Goal: Task Accomplishment & Management: Use online tool/utility

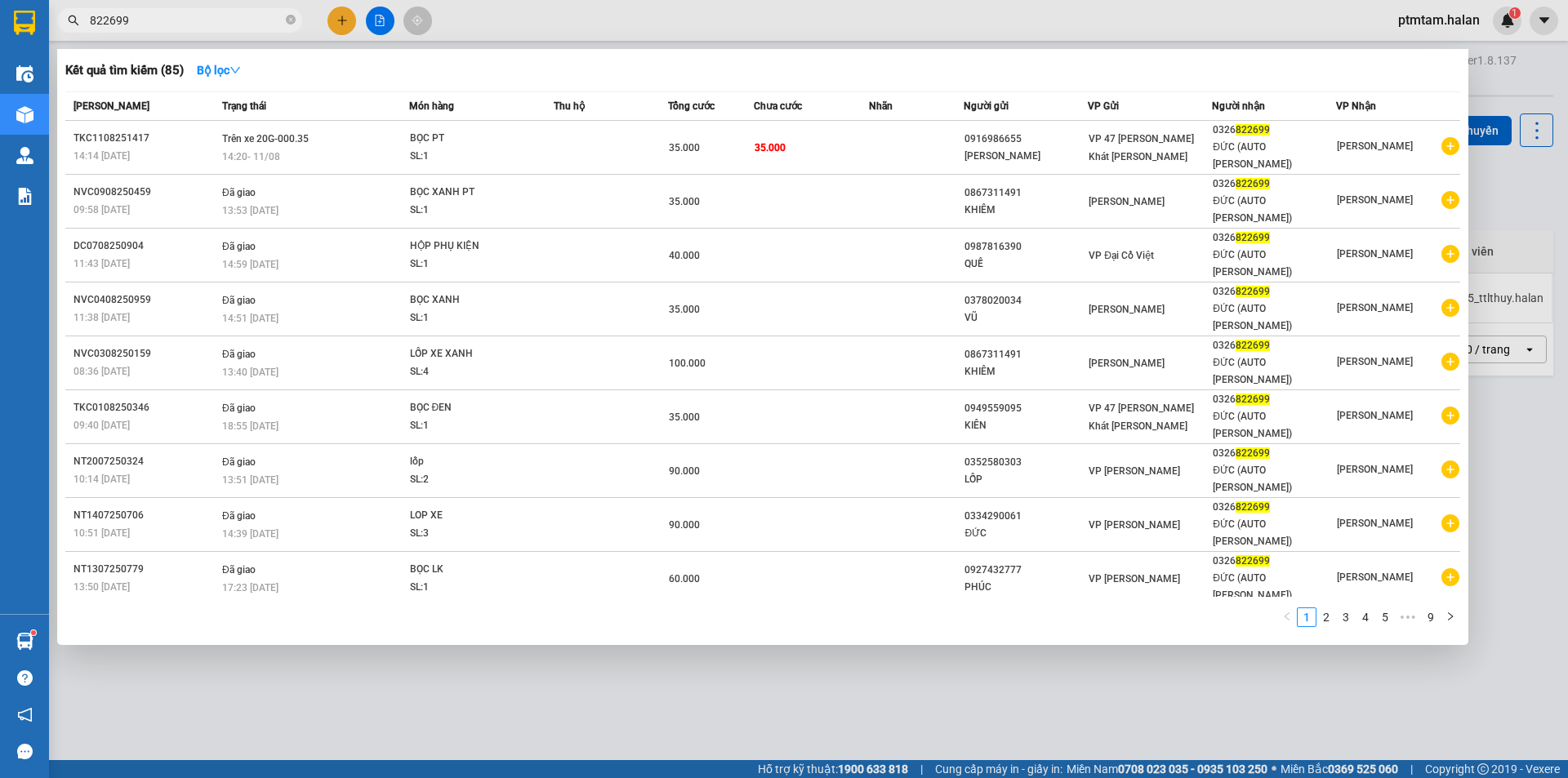
click at [184, 28] on input "822699" at bounding box center [186, 20] width 193 height 18
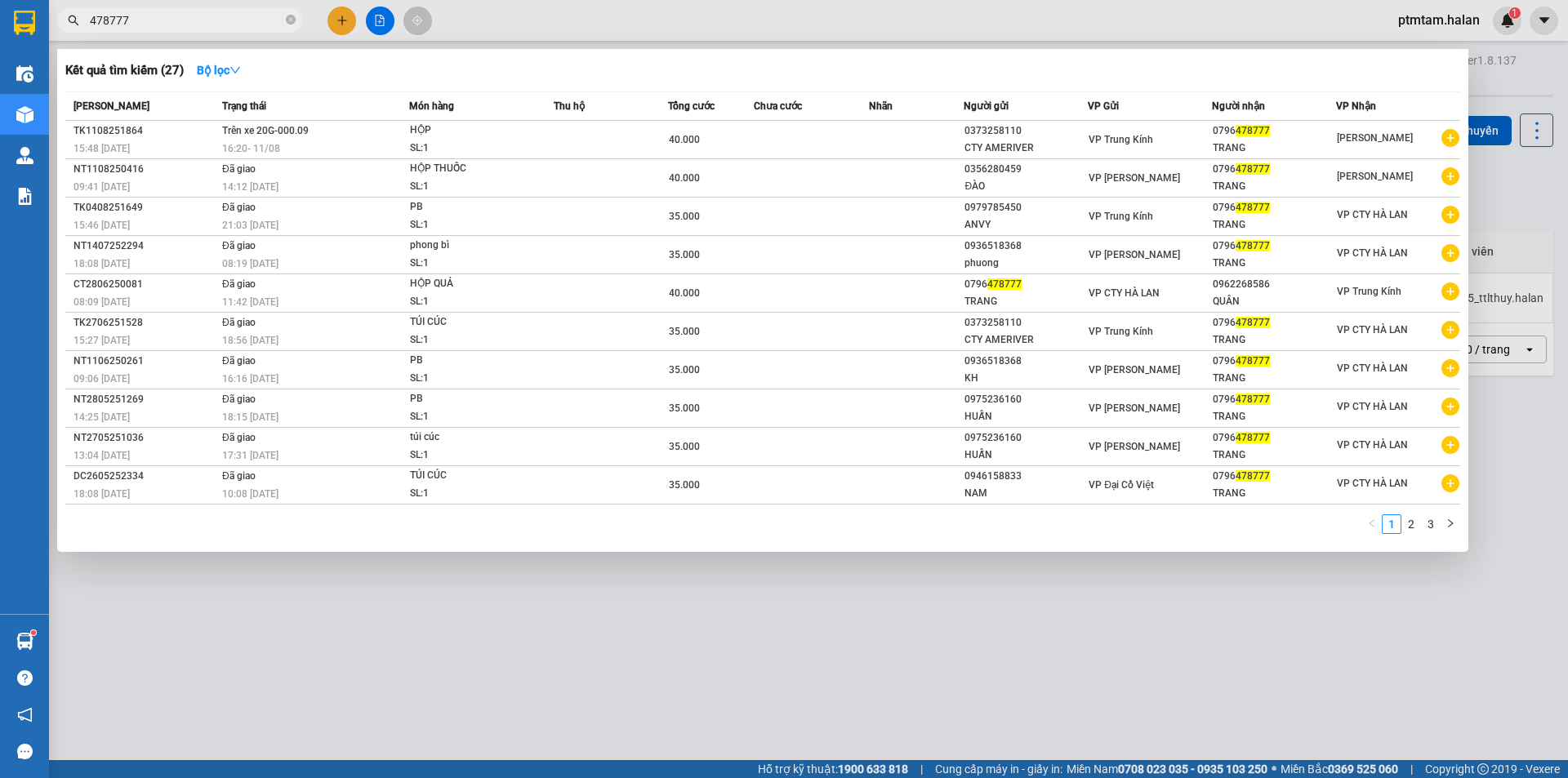
click at [258, 17] on input "478777" at bounding box center [186, 20] width 193 height 18
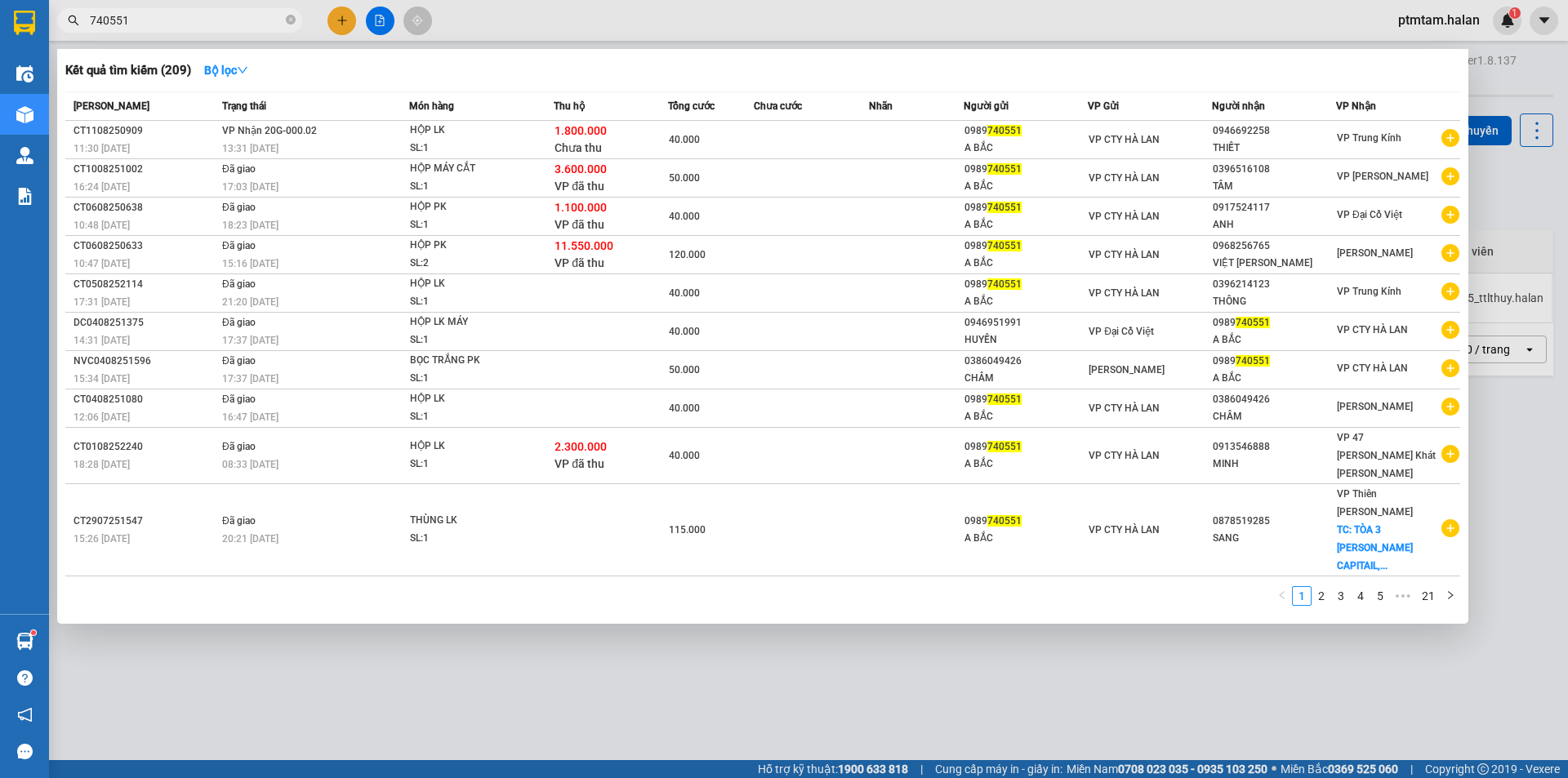
click at [521, 586] on div "1 2 3 4 5 ••• 21" at bounding box center [762, 601] width 1394 height 30
click at [567, 698] on div at bounding box center [784, 389] width 1568 height 778
click at [178, 23] on input "740551" at bounding box center [186, 20] width 193 height 18
click at [141, 28] on input "740551" at bounding box center [186, 20] width 193 height 18
click at [142, 28] on input "740551" at bounding box center [186, 20] width 193 height 18
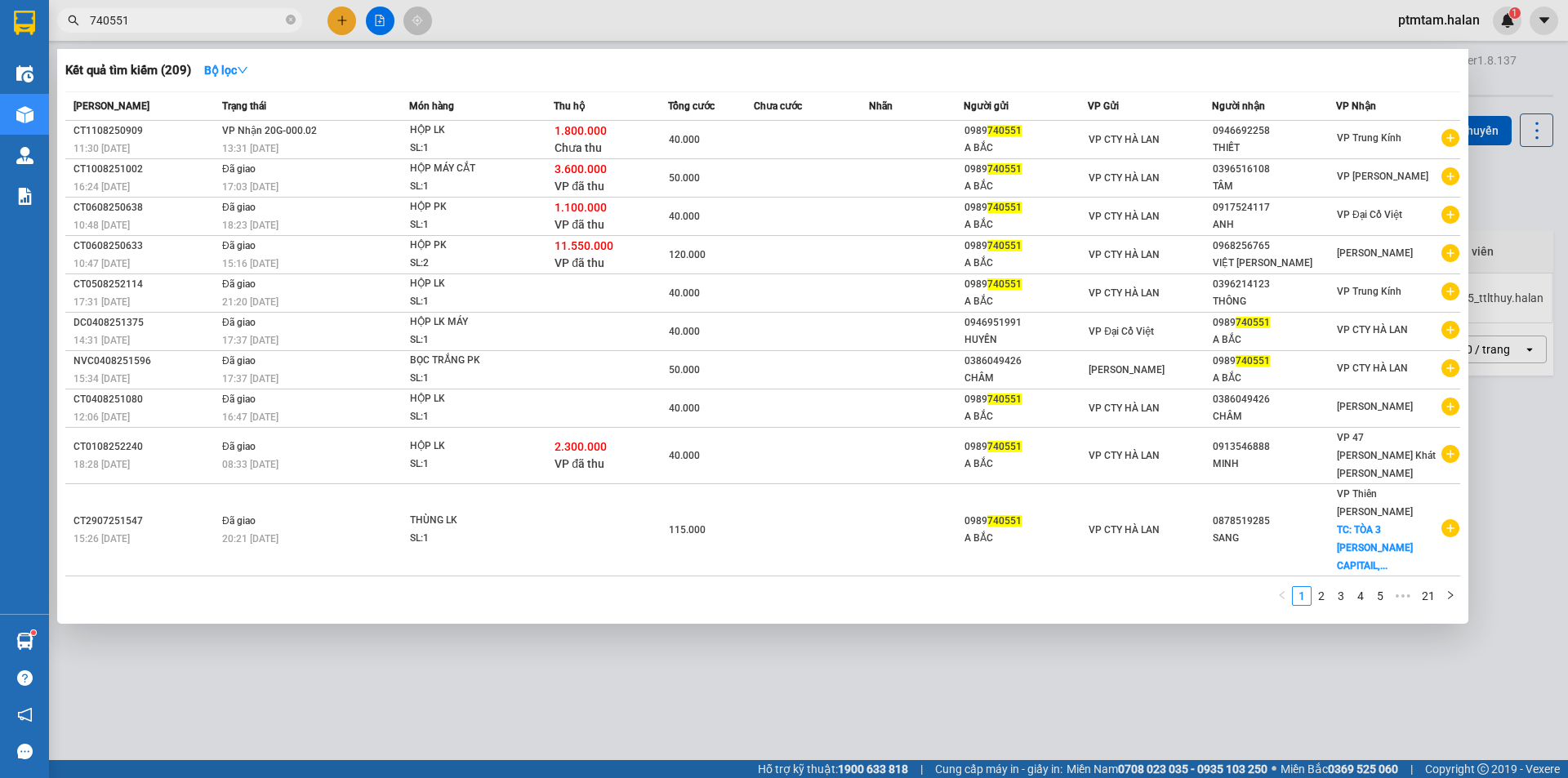
click at [142, 28] on input "740551" at bounding box center [186, 20] width 193 height 18
paste input "0982322799"
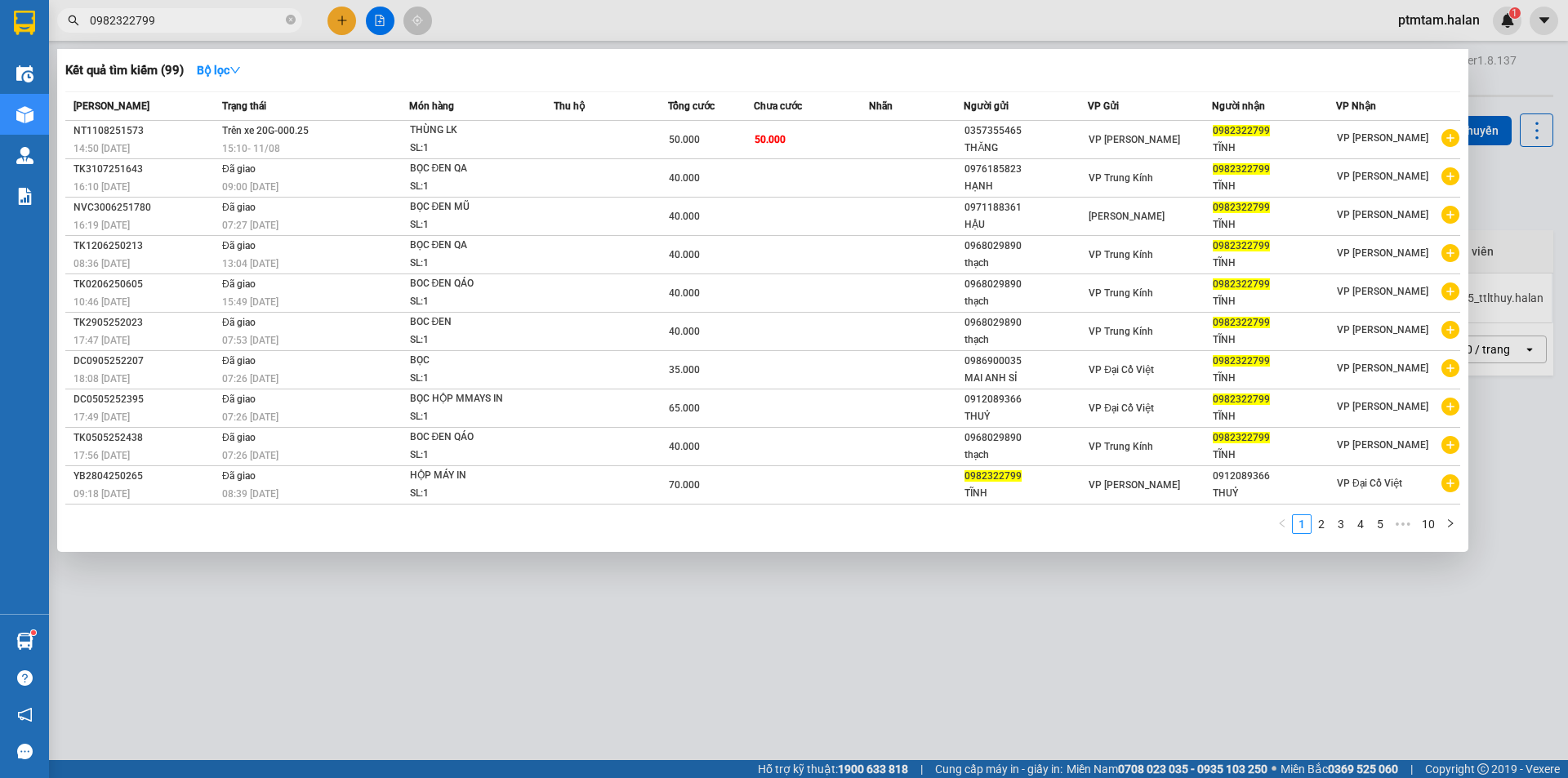
type input "0982322799"
click at [205, 20] on input "0982322799" at bounding box center [186, 20] width 193 height 18
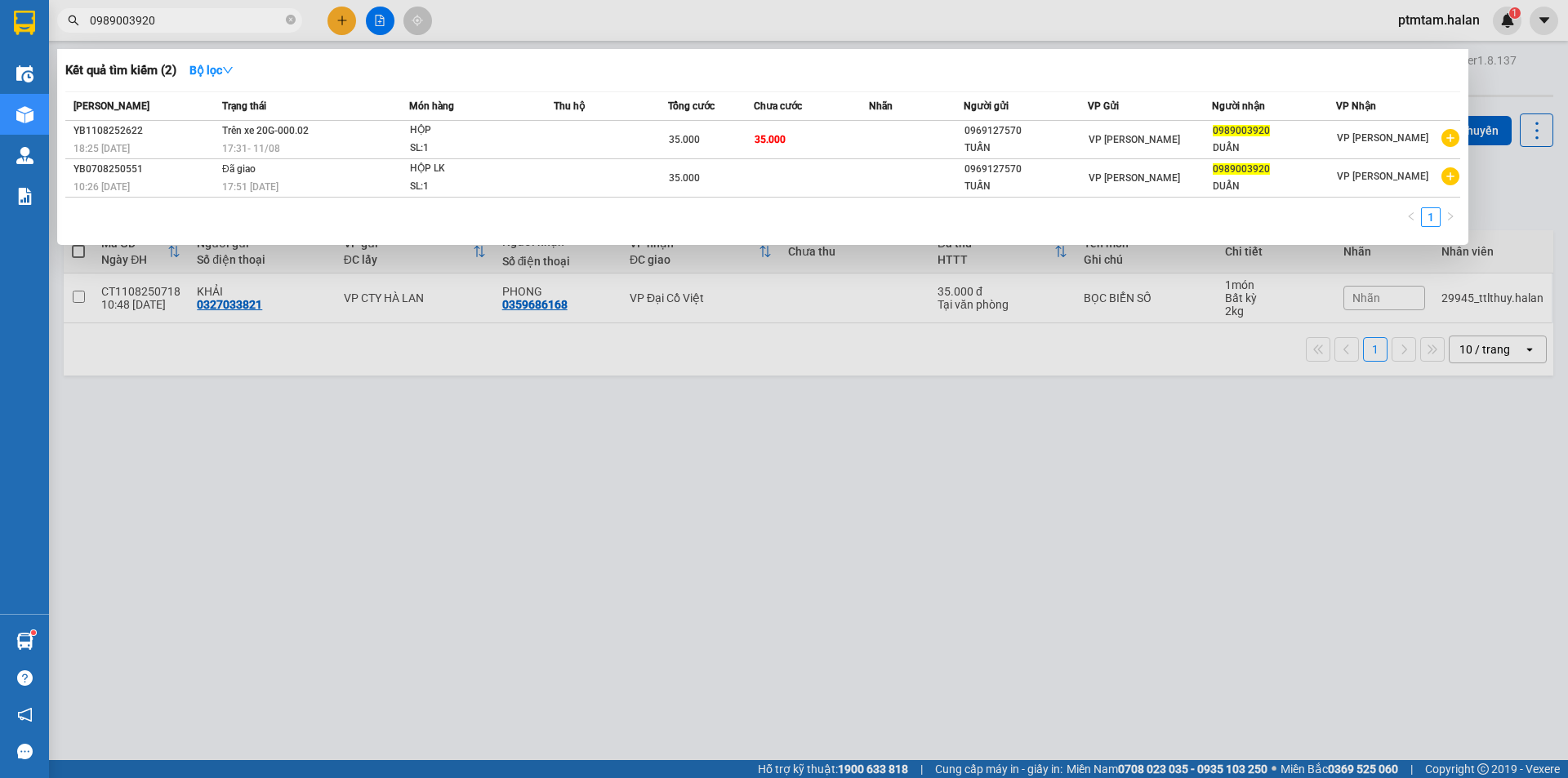
type input "0989003920"
click at [216, 23] on input "0989003920" at bounding box center [186, 20] width 193 height 18
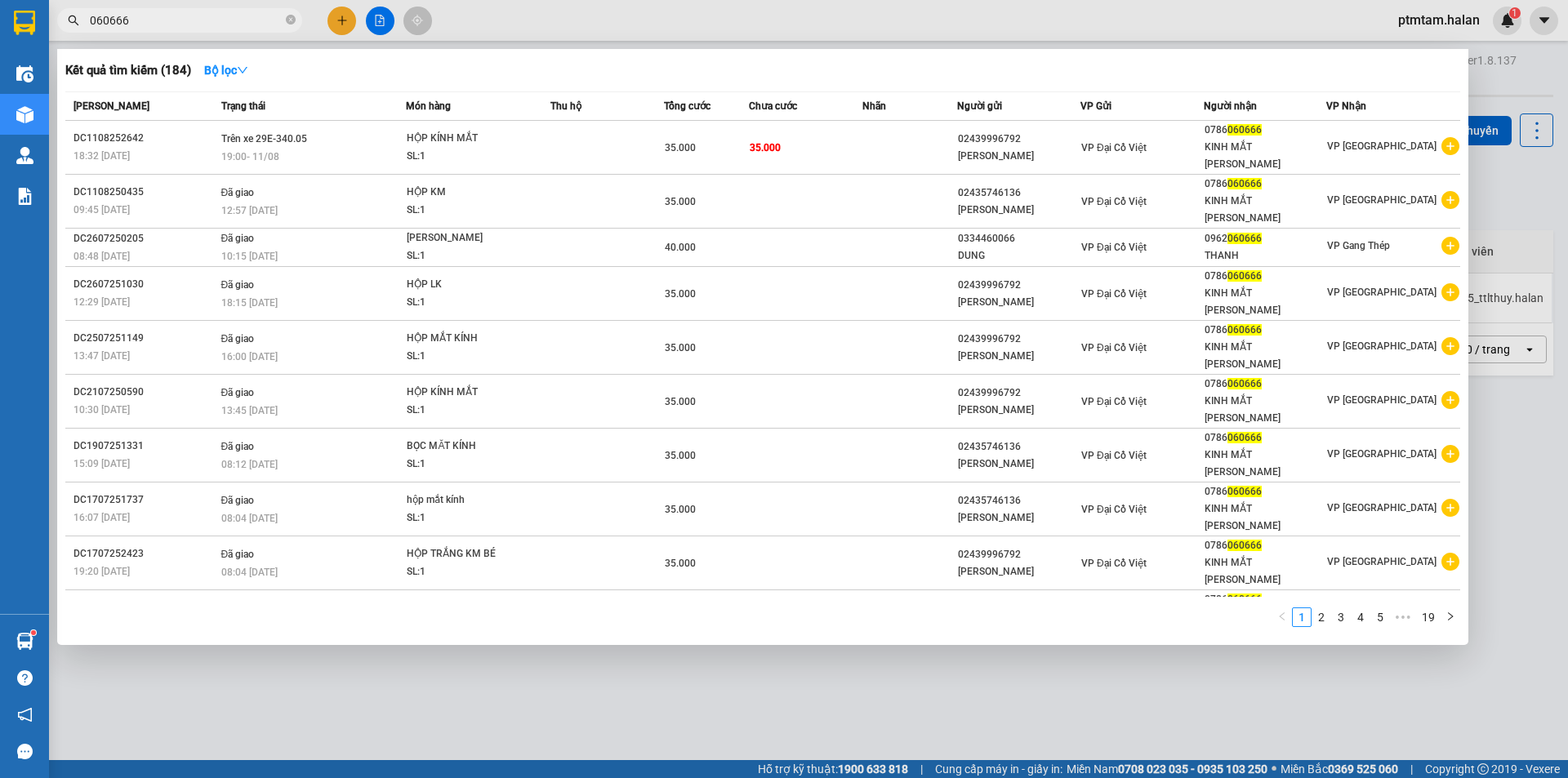
type input "060666"
click at [618, 26] on div at bounding box center [784, 389] width 1568 height 778
